Goal: Navigation & Orientation: Understand site structure

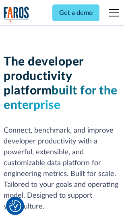
scroll to position [121, 0]
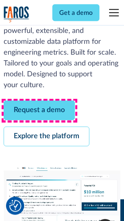
click at [39, 111] on link "Request a demo" at bounding box center [39, 111] width 71 height 20
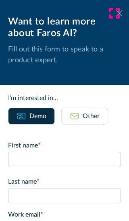
click at [116, 13] on icon at bounding box center [119, 13] width 6 height 6
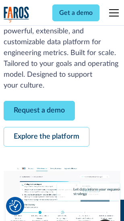
scroll to position [147, 0]
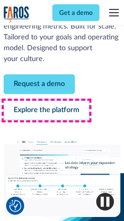
click at [46, 111] on link "Explore the platform" at bounding box center [47, 111] width 86 height 20
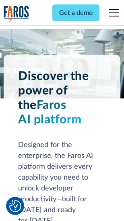
scroll to position [6135, 0]
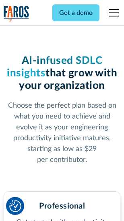
scroll to position [1279, 0]
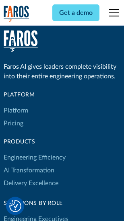
click at [16, 111] on link "Platform" at bounding box center [16, 110] width 25 height 13
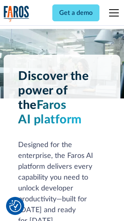
scroll to position [6394, 0]
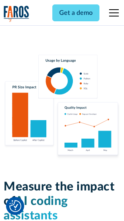
scroll to position [5029, 0]
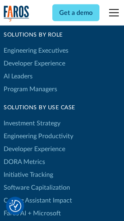
click at [24, 156] on link "DORA Metrics" at bounding box center [24, 162] width 41 height 13
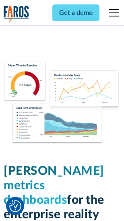
scroll to position [3567, 0]
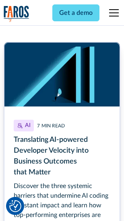
scroll to position [3609, 0]
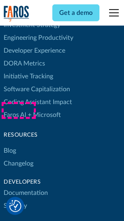
click at [19, 157] on link "Changelog" at bounding box center [19, 163] width 30 height 13
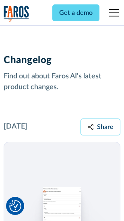
scroll to position [9875, 0]
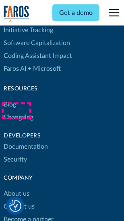
click at [16, 188] on link "About us" at bounding box center [17, 194] width 26 height 13
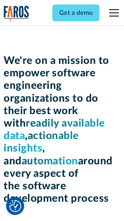
scroll to position [2787, 0]
